Goal: Information Seeking & Learning: Learn about a topic

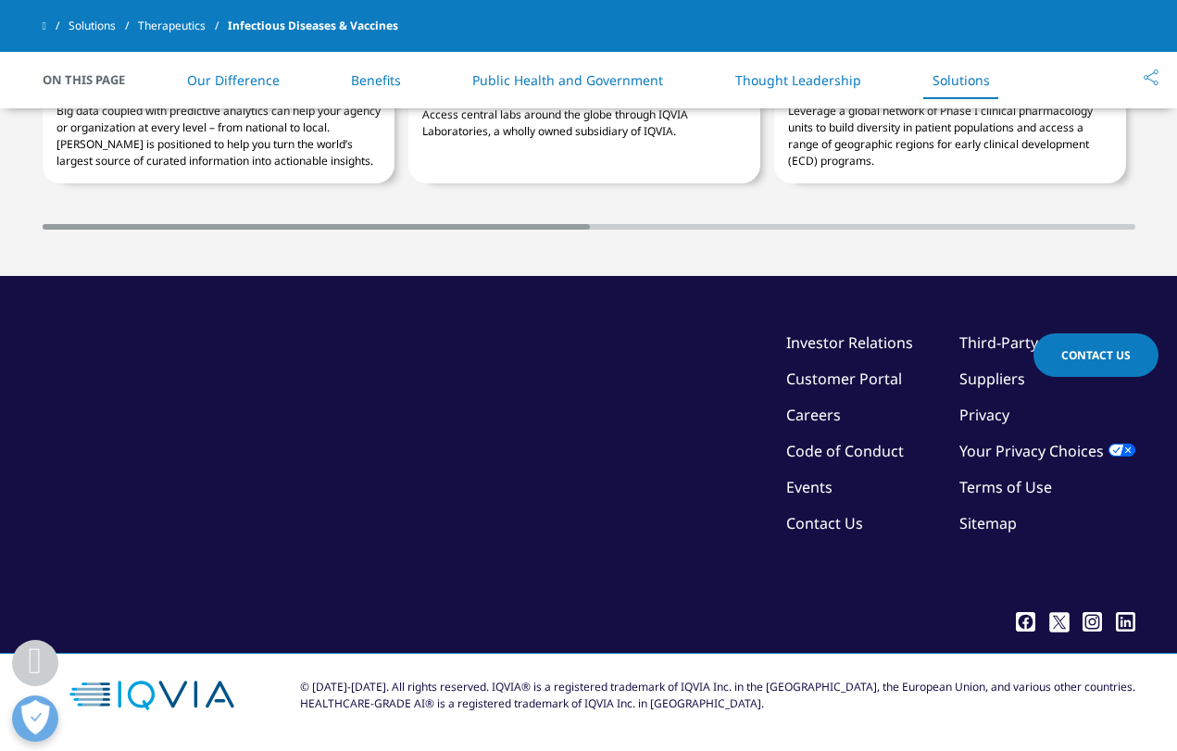
scroll to position [4619, 0]
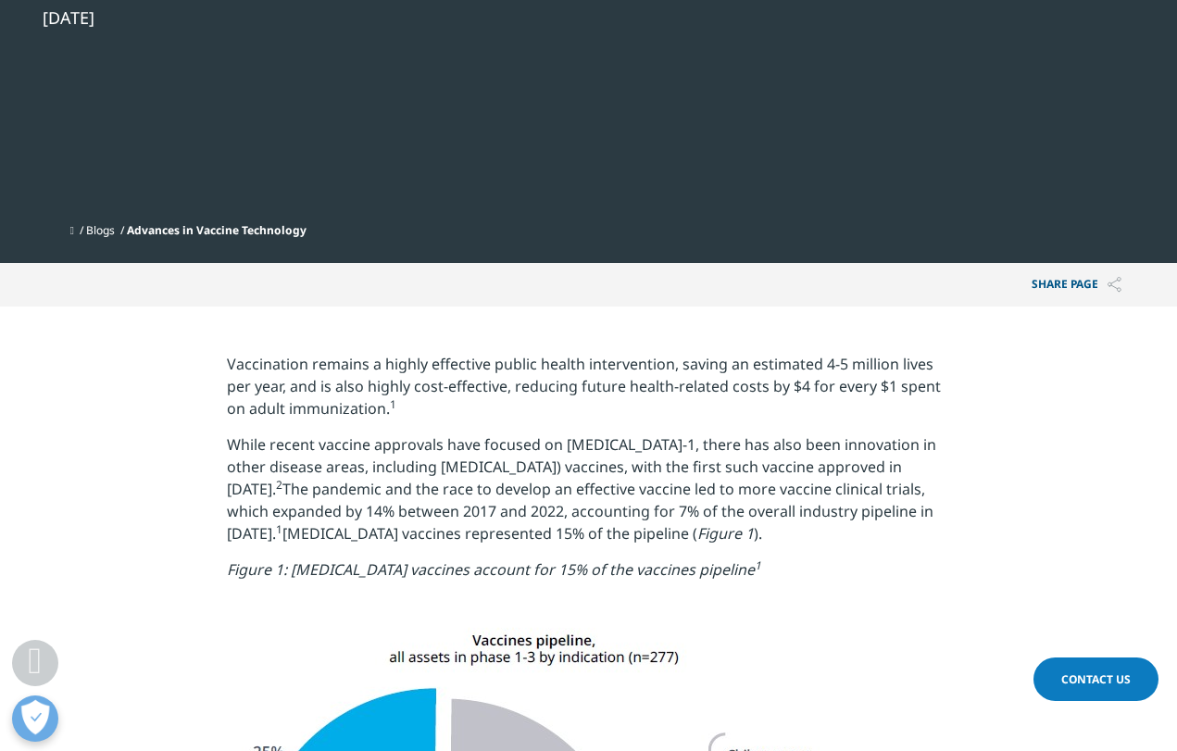
scroll to position [334, 0]
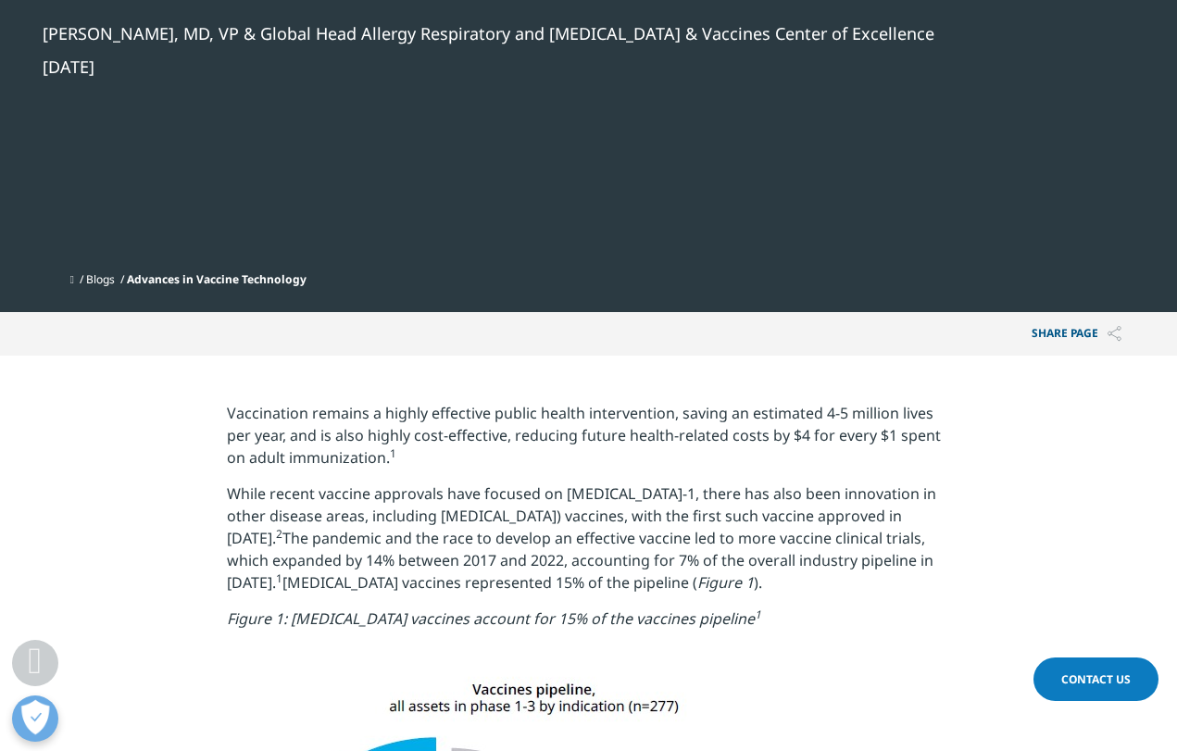
click at [280, 275] on span "Advances in Vaccine Technology" at bounding box center [217, 279] width 180 height 16
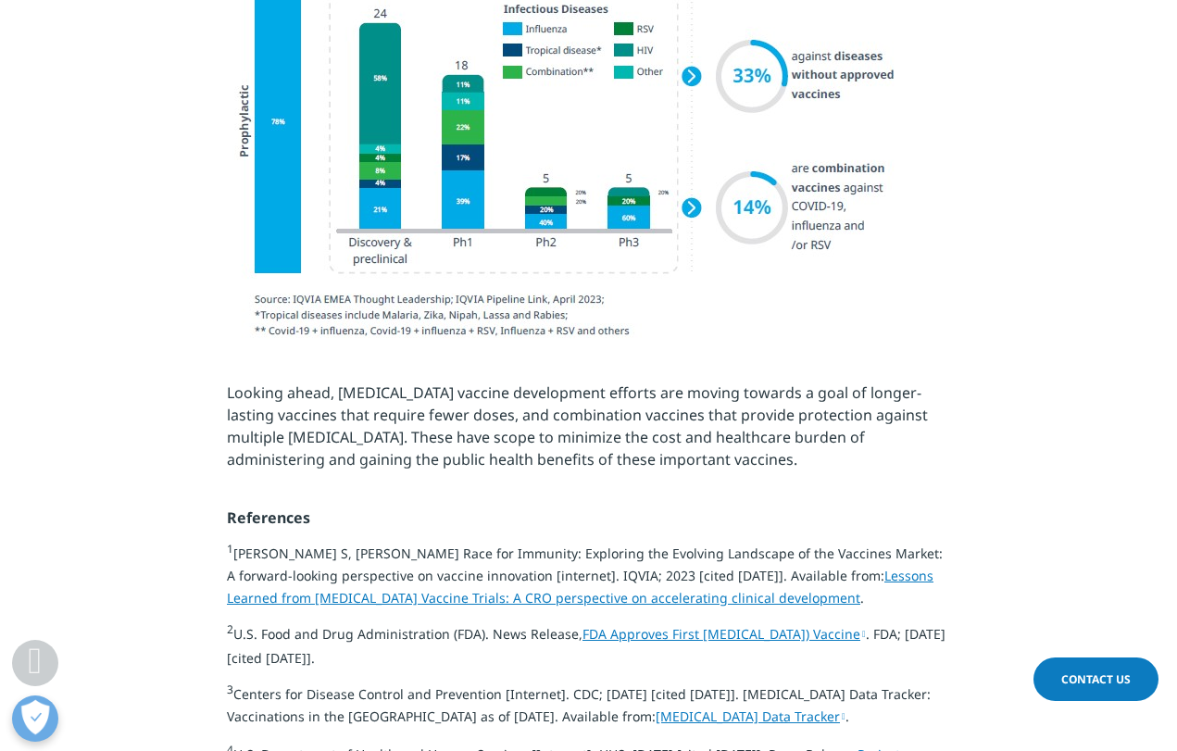
scroll to position [2448, 0]
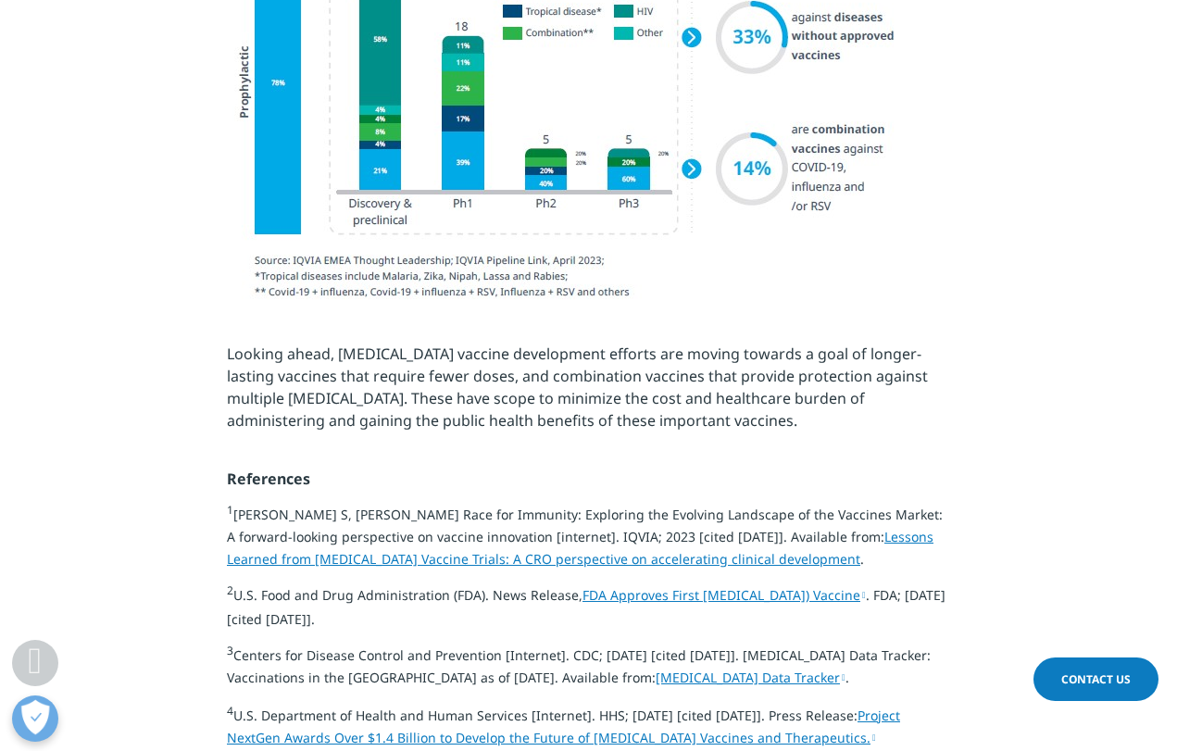
click at [660, 586] on link "FDA Approves First Respiratory Syncytial Virus (RSV) Vaccine" at bounding box center [723, 595] width 283 height 18
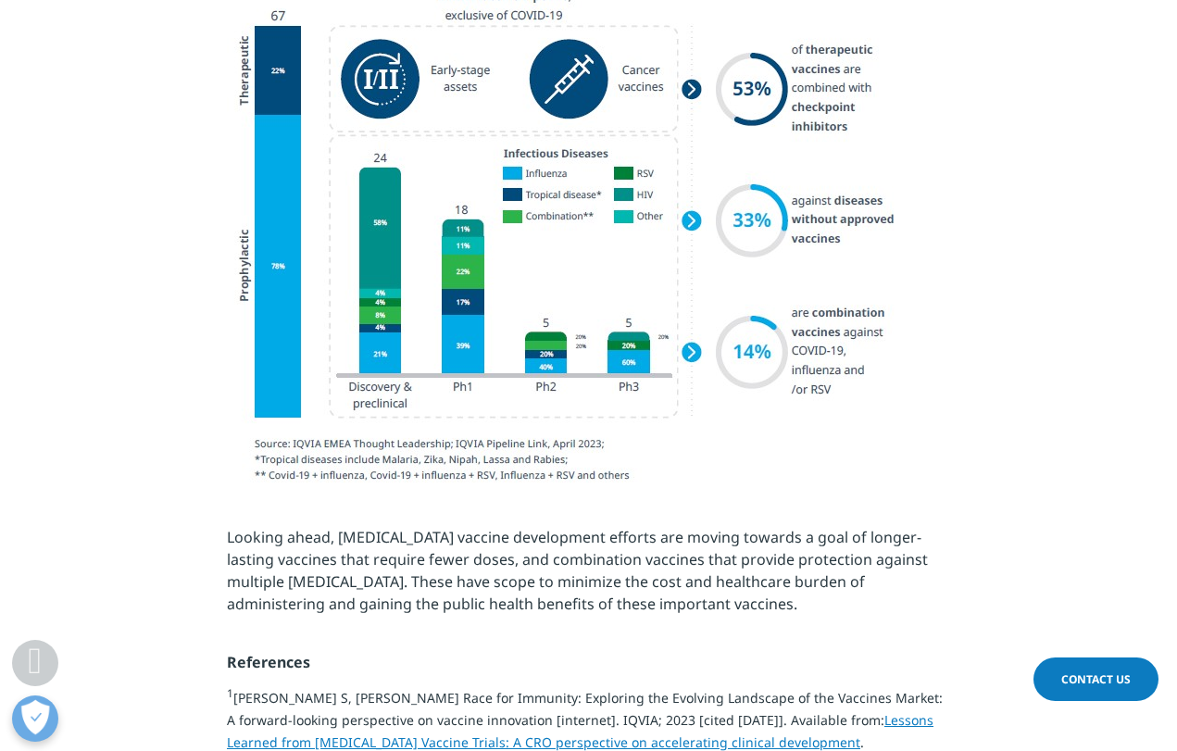
scroll to position [2270, 0]
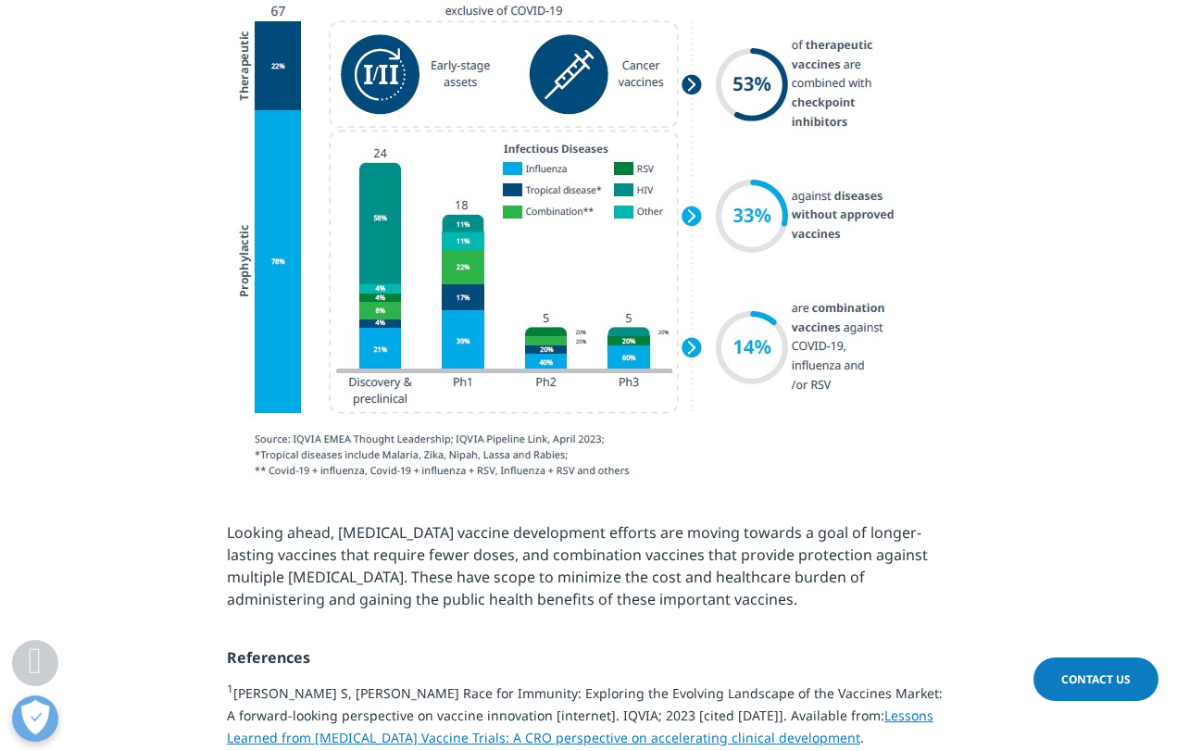
click at [867, 707] on link "Lessons Learned from COVID-19 Vaccine Trials: A CRO perspective on accelerating…" at bounding box center [580, 727] width 707 height 40
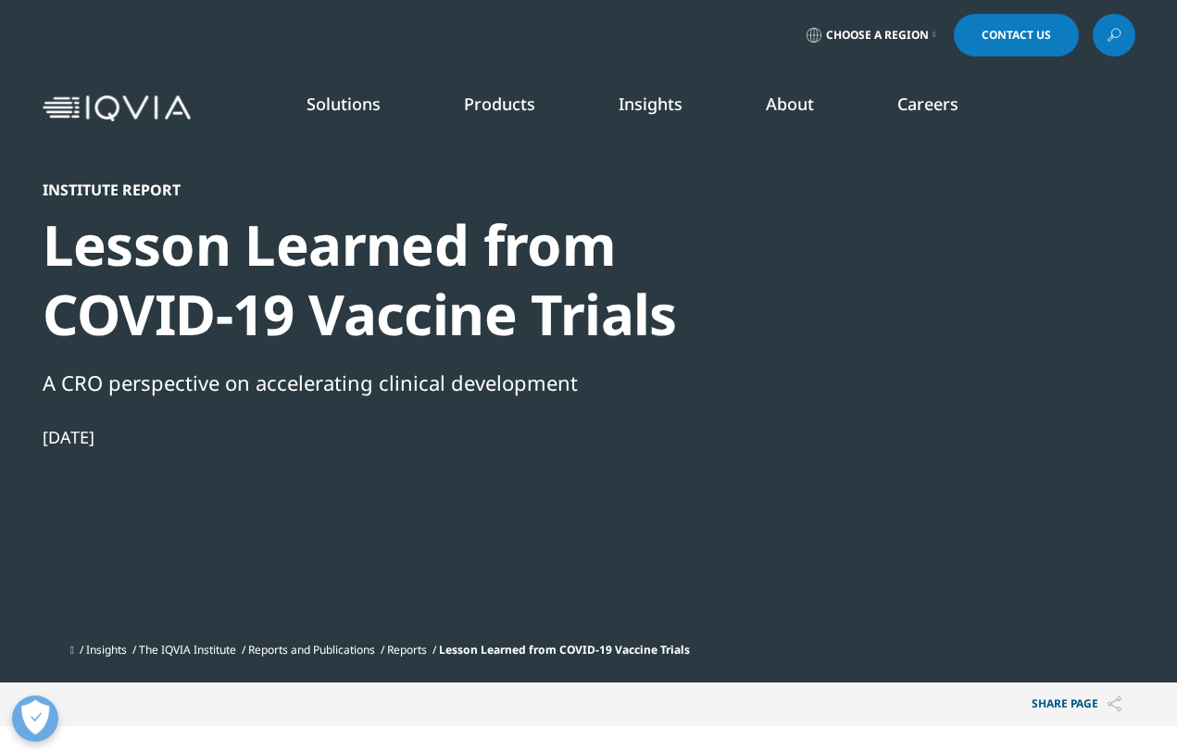
click at [600, 423] on div "INSTITUTE REPORT Global Trends in R&D 2025 READ MORE" at bounding box center [624, 329] width 168 height 290
click at [600, 427] on link "READ MORE" at bounding box center [624, 432] width 168 height 16
click at [619, 244] on img "Primary" at bounding box center [624, 232] width 168 height 97
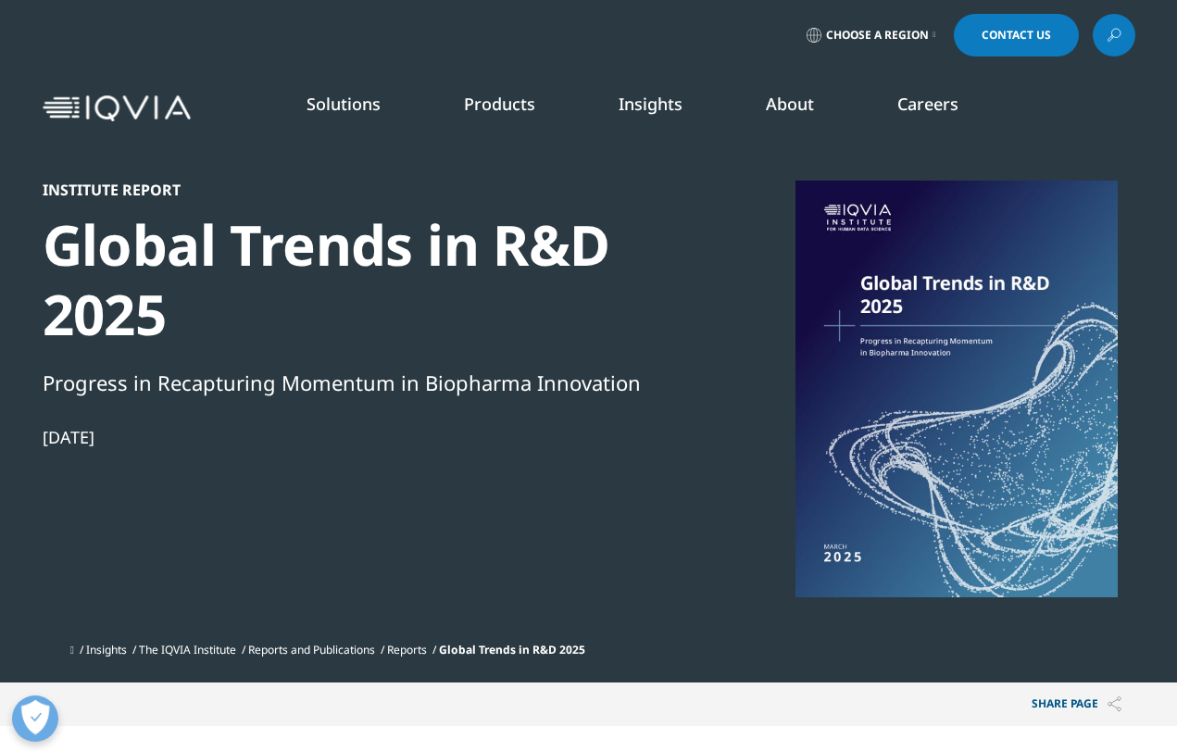
click at [1130, 39] on link at bounding box center [1114, 35] width 43 height 43
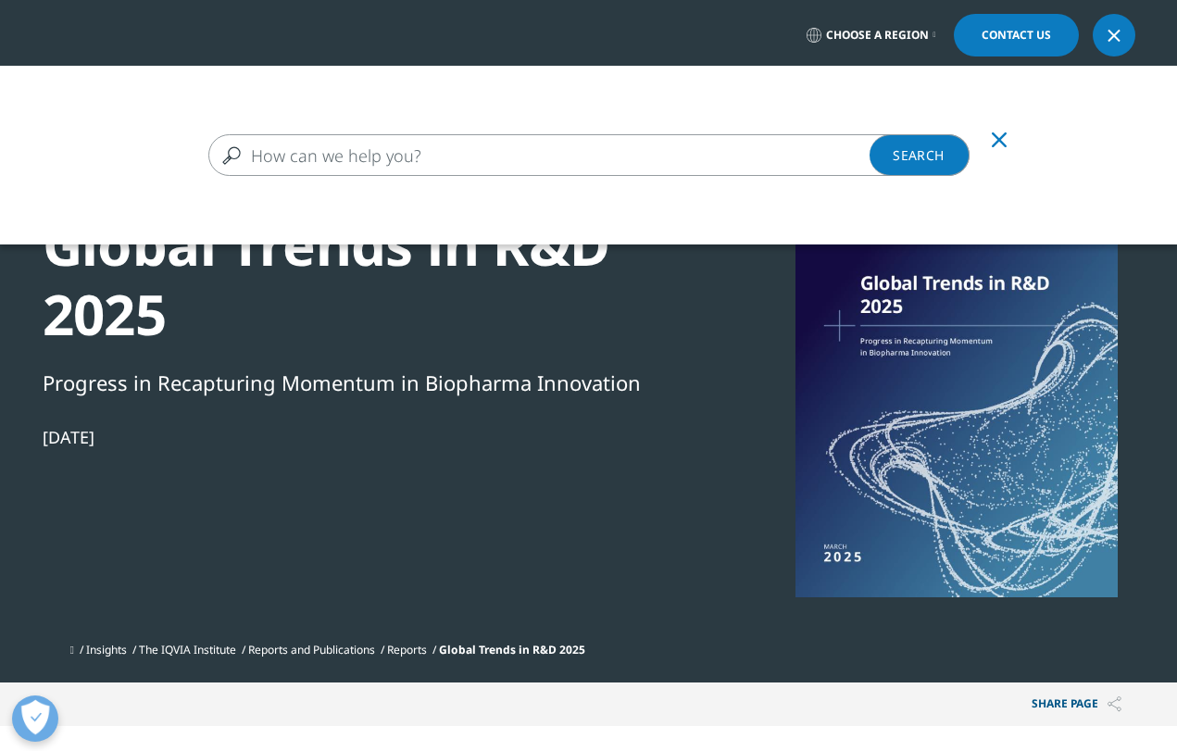
click at [730, 163] on input "Search" at bounding box center [588, 155] width 761 height 42
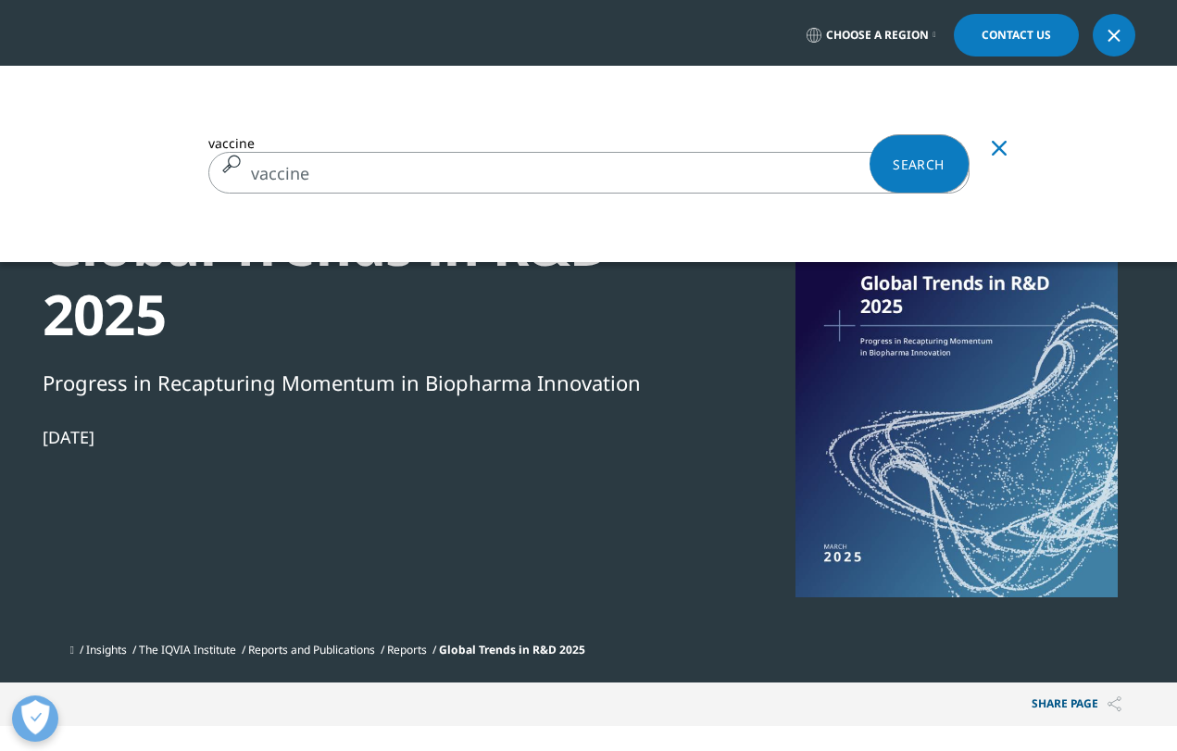
type input "vaccine"
click at [912, 163] on link "Search Loading" at bounding box center [920, 163] width 100 height 59
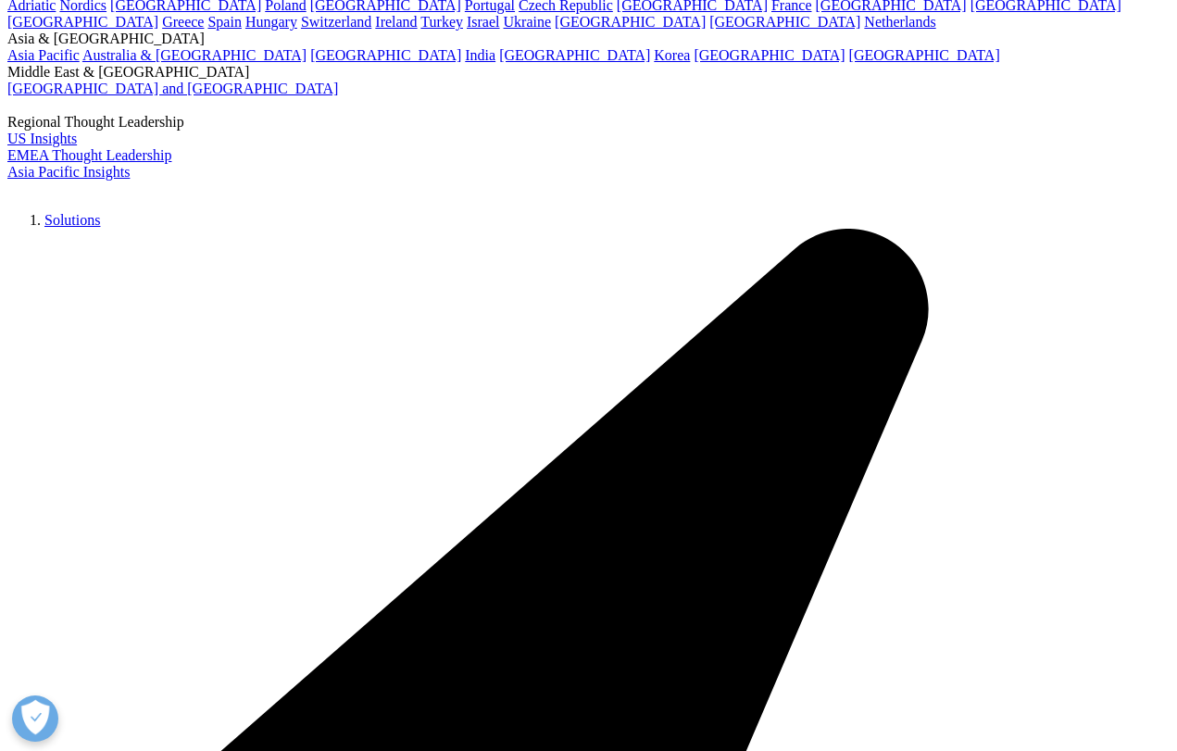
scroll to position [152, 0]
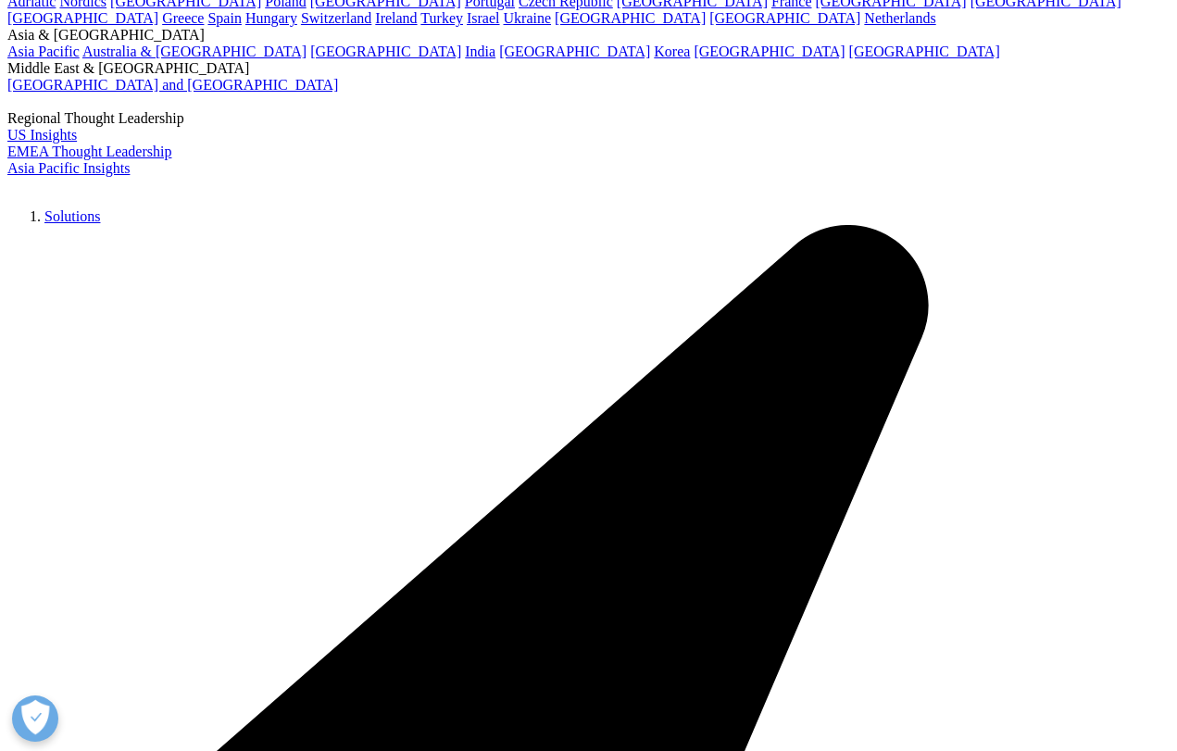
type input "vaccine"
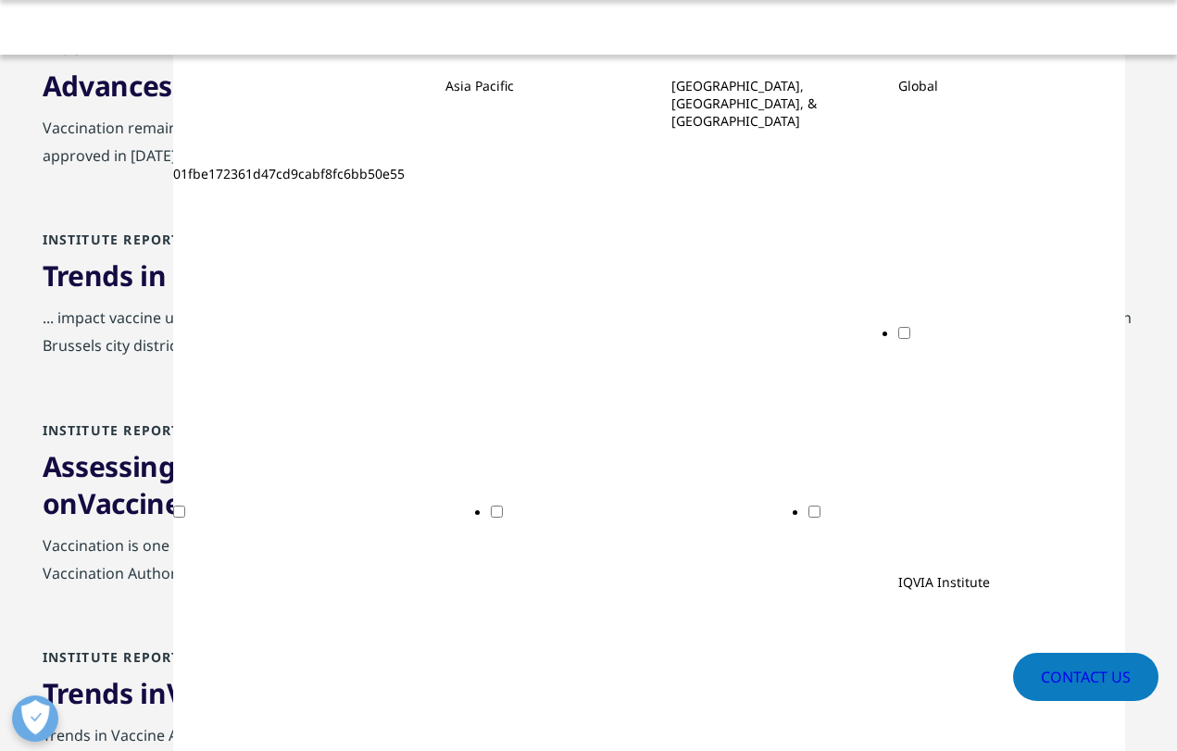
scroll to position [667, 0]
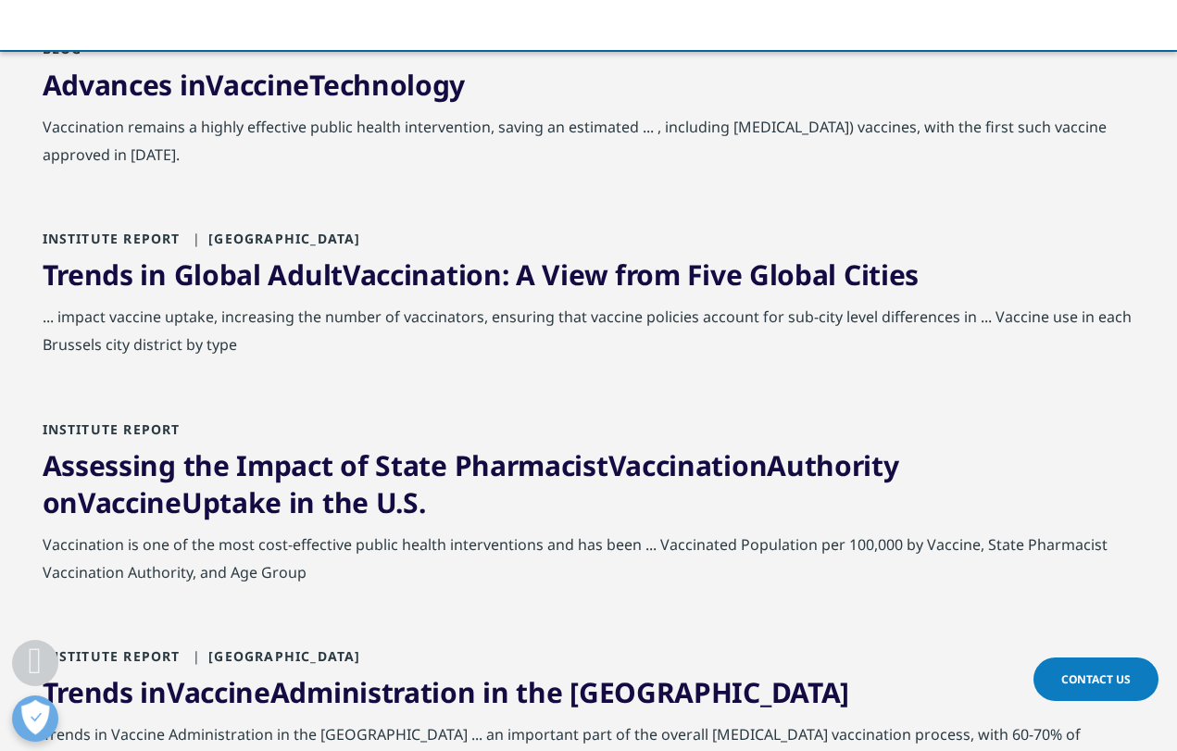
click at [558, 263] on link "Trends in Global Adult Vaccination : A View from Five Global Cities" at bounding box center [481, 275] width 877 height 38
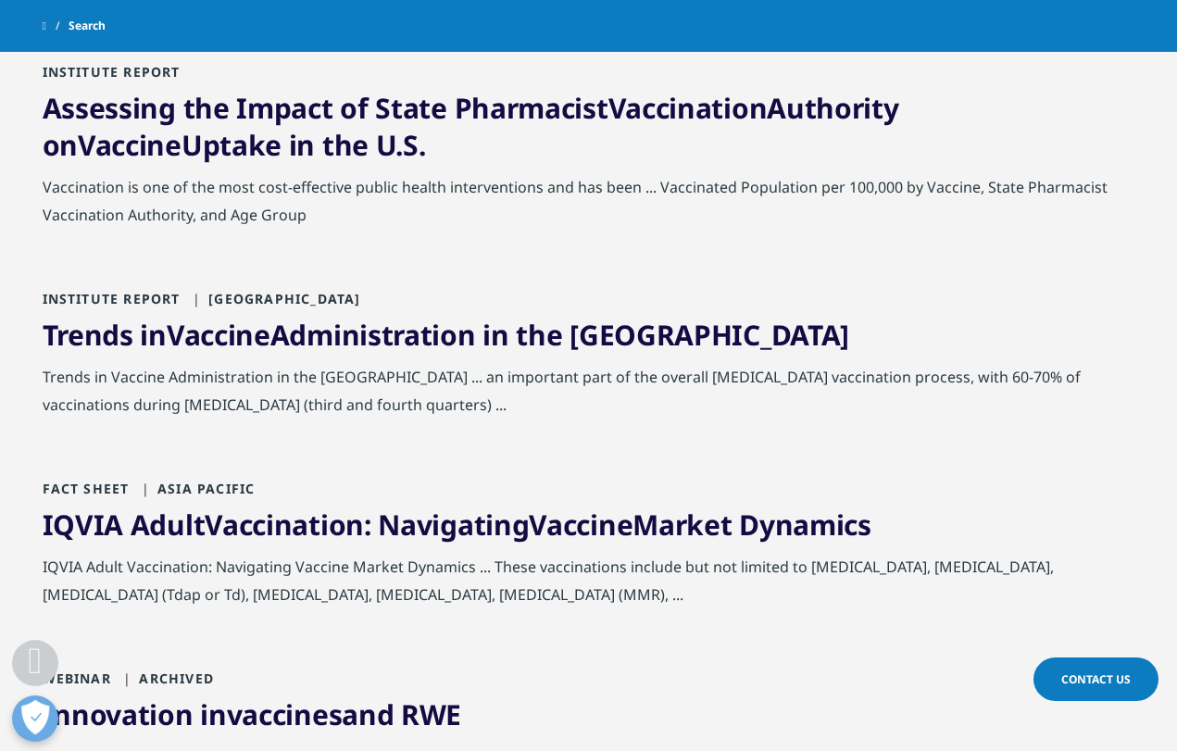
scroll to position [1069, 0]
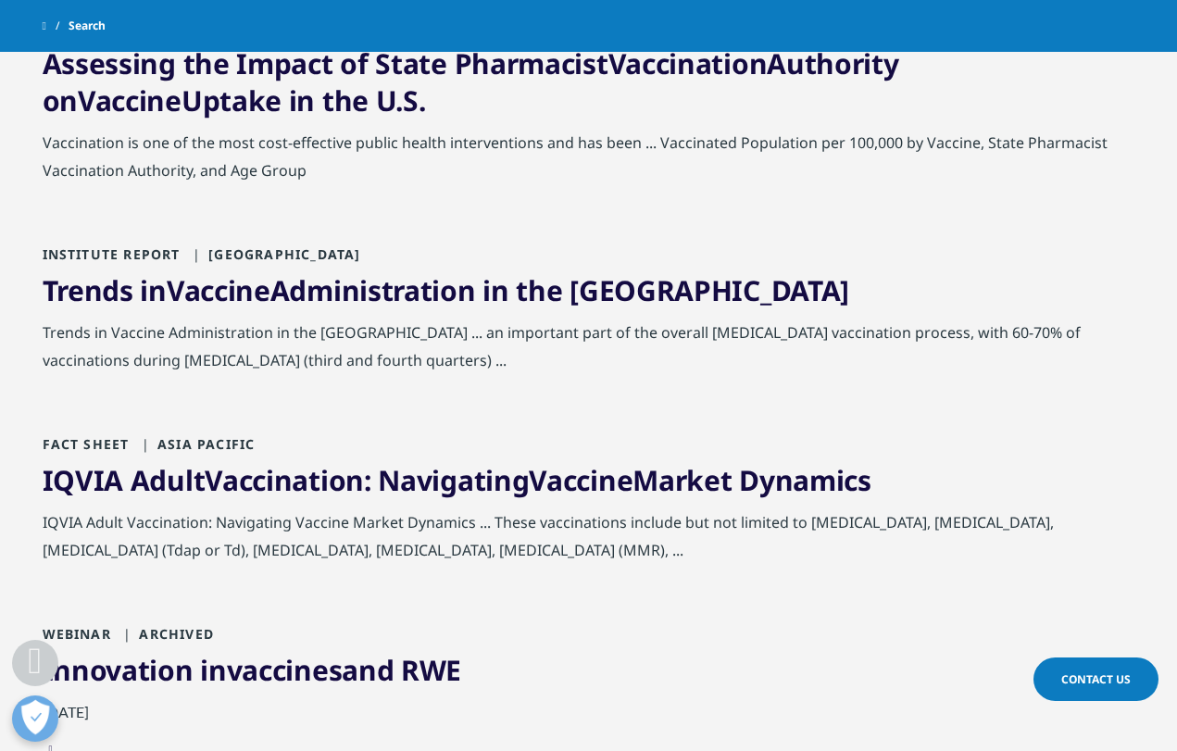
click at [535, 479] on link "IQVIA Adult Vaccination : Navigating Vaccine Market Dynamics" at bounding box center [457, 480] width 829 height 38
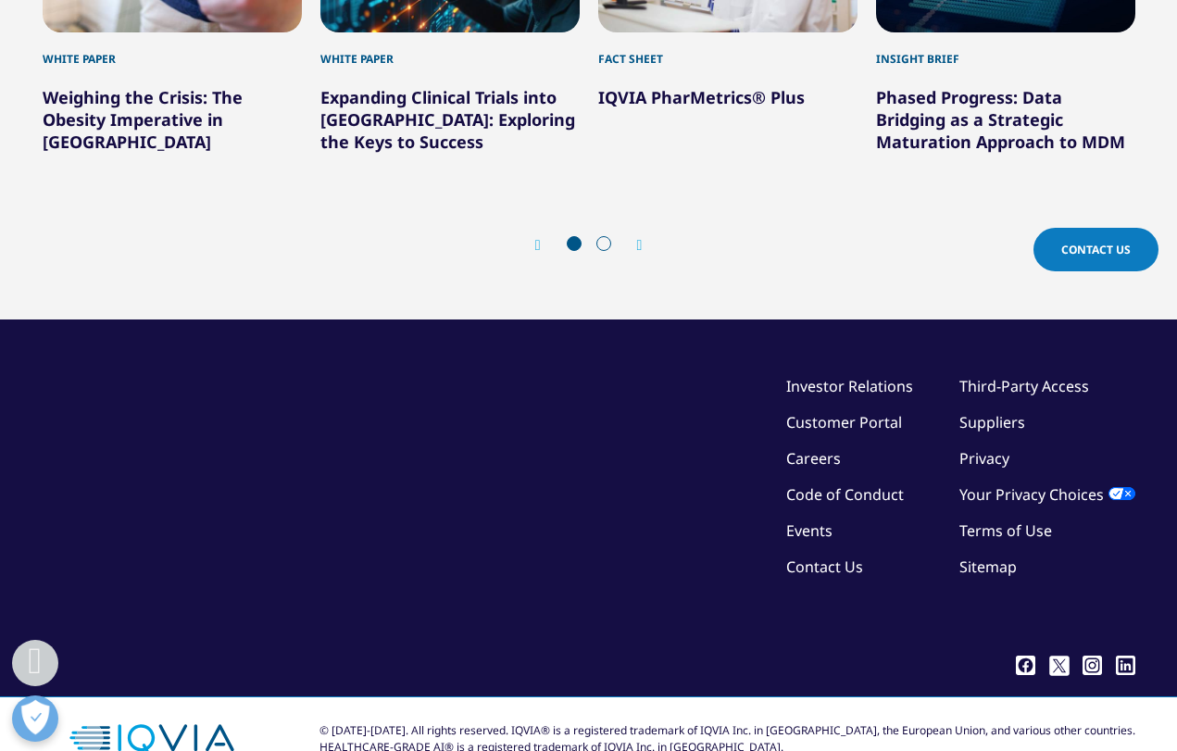
scroll to position [1973, 0]
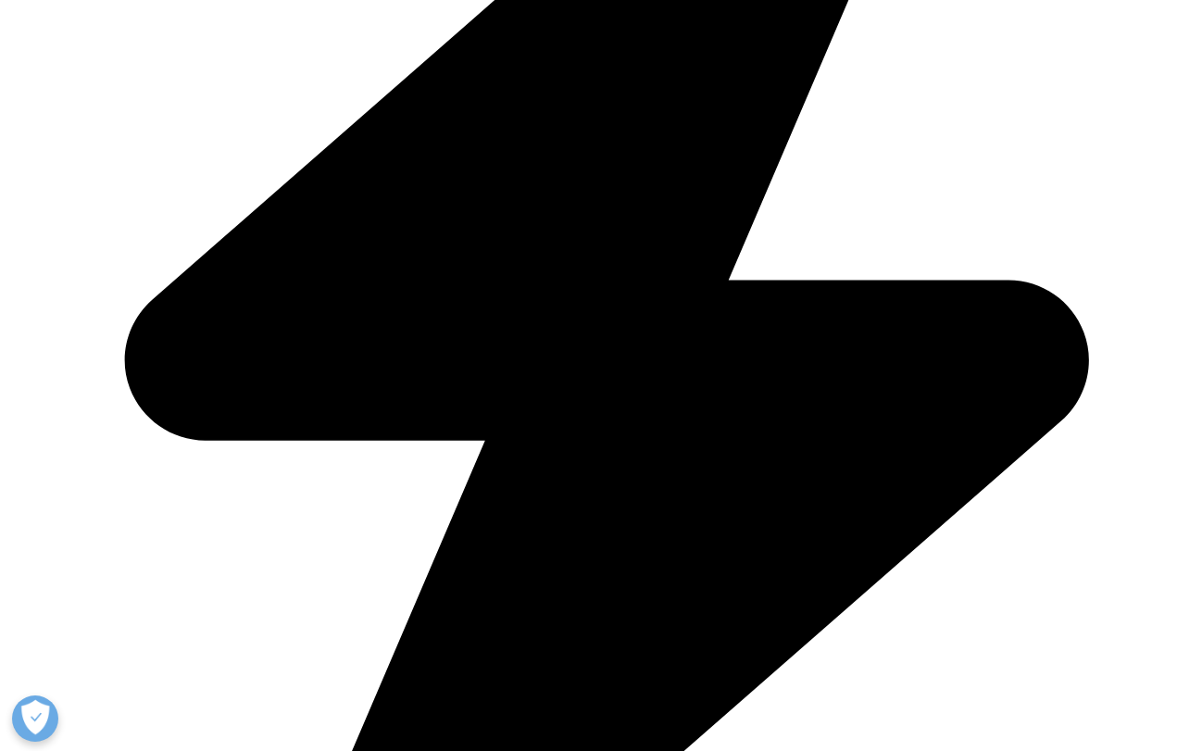
scroll to position [670, 0]
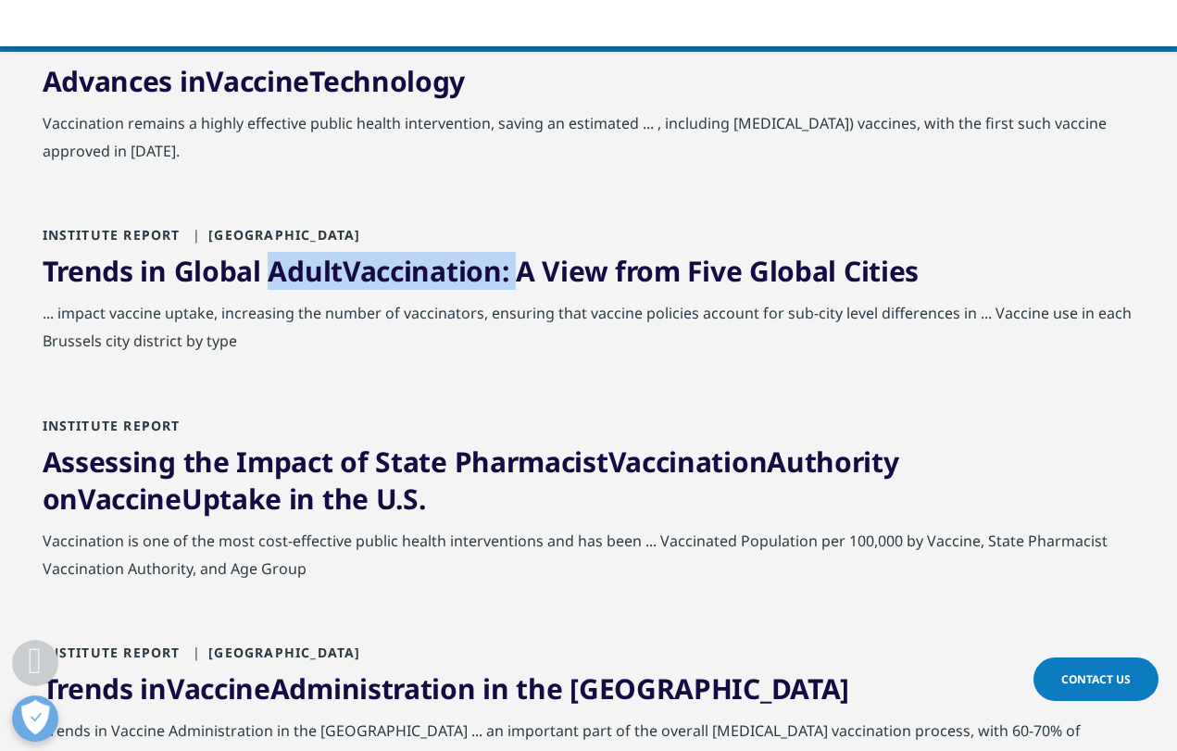
drag, startPoint x: 31, startPoint y: 262, endPoint x: 518, endPoint y: 262, distance: 487.1
